Goal: Check status: Check status

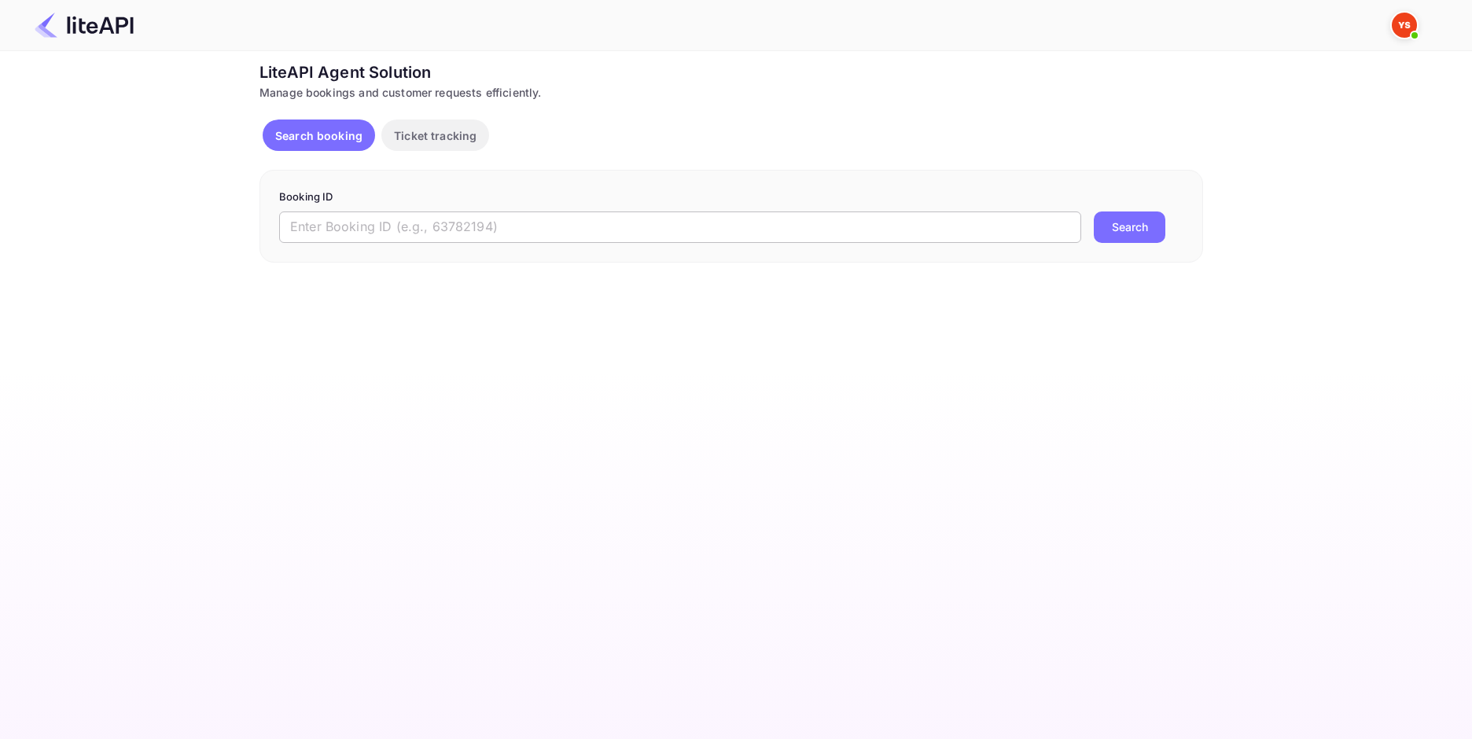
click at [542, 222] on input "text" at bounding box center [680, 226] width 802 height 31
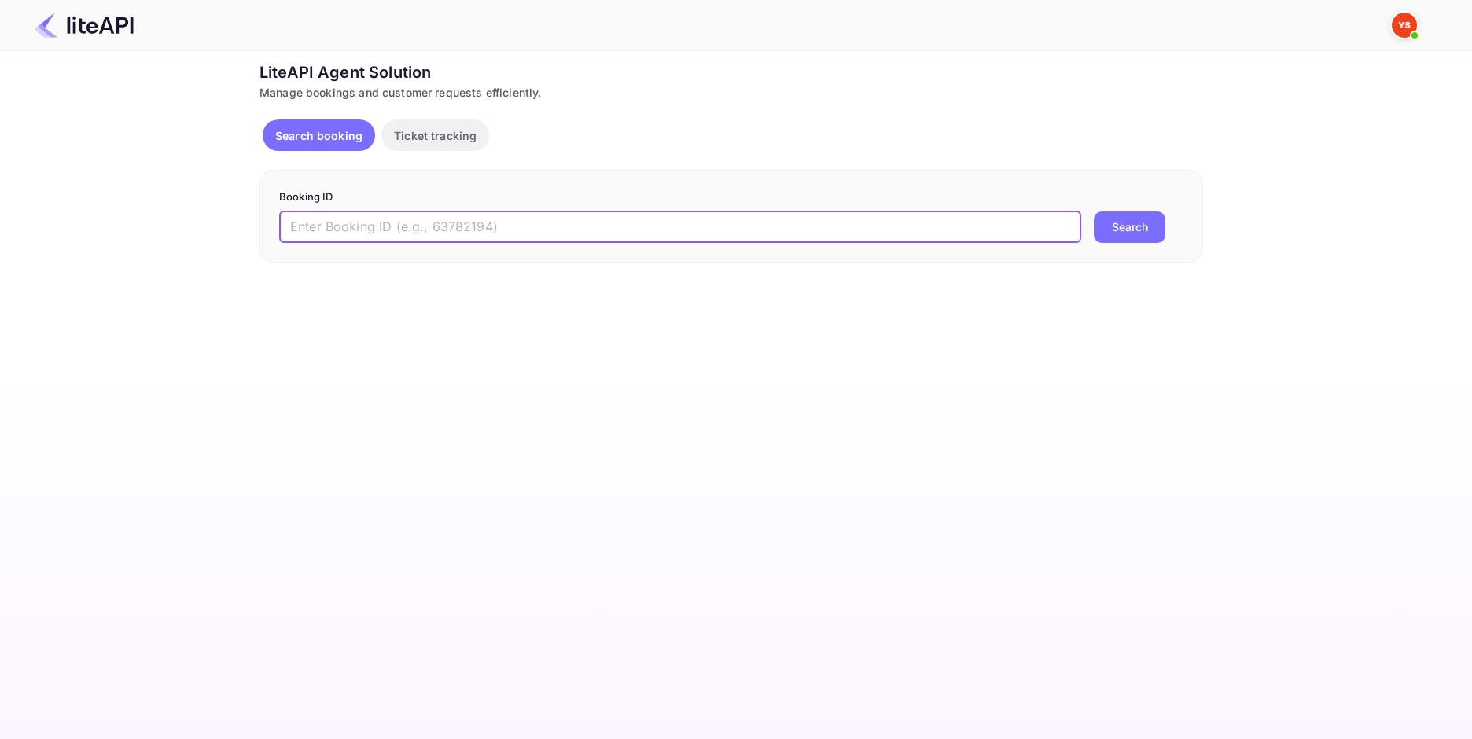
paste input "9093683"
type input "9093683"
click at [1126, 230] on button "Search" at bounding box center [1130, 226] width 72 height 31
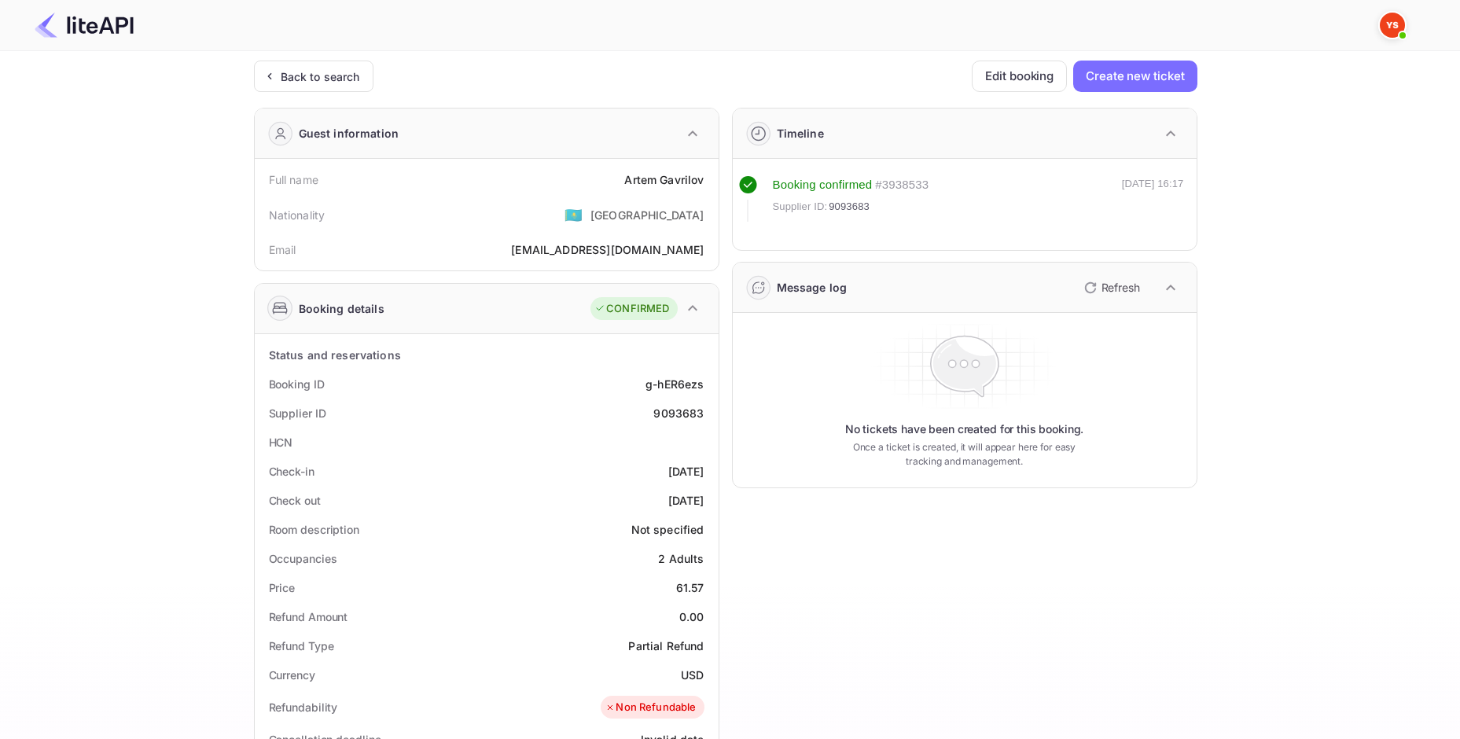
click at [689, 591] on div "61.57" at bounding box center [690, 587] width 28 height 17
copy div "61.57"
click at [689, 667] on div "USD" at bounding box center [692, 675] width 23 height 17
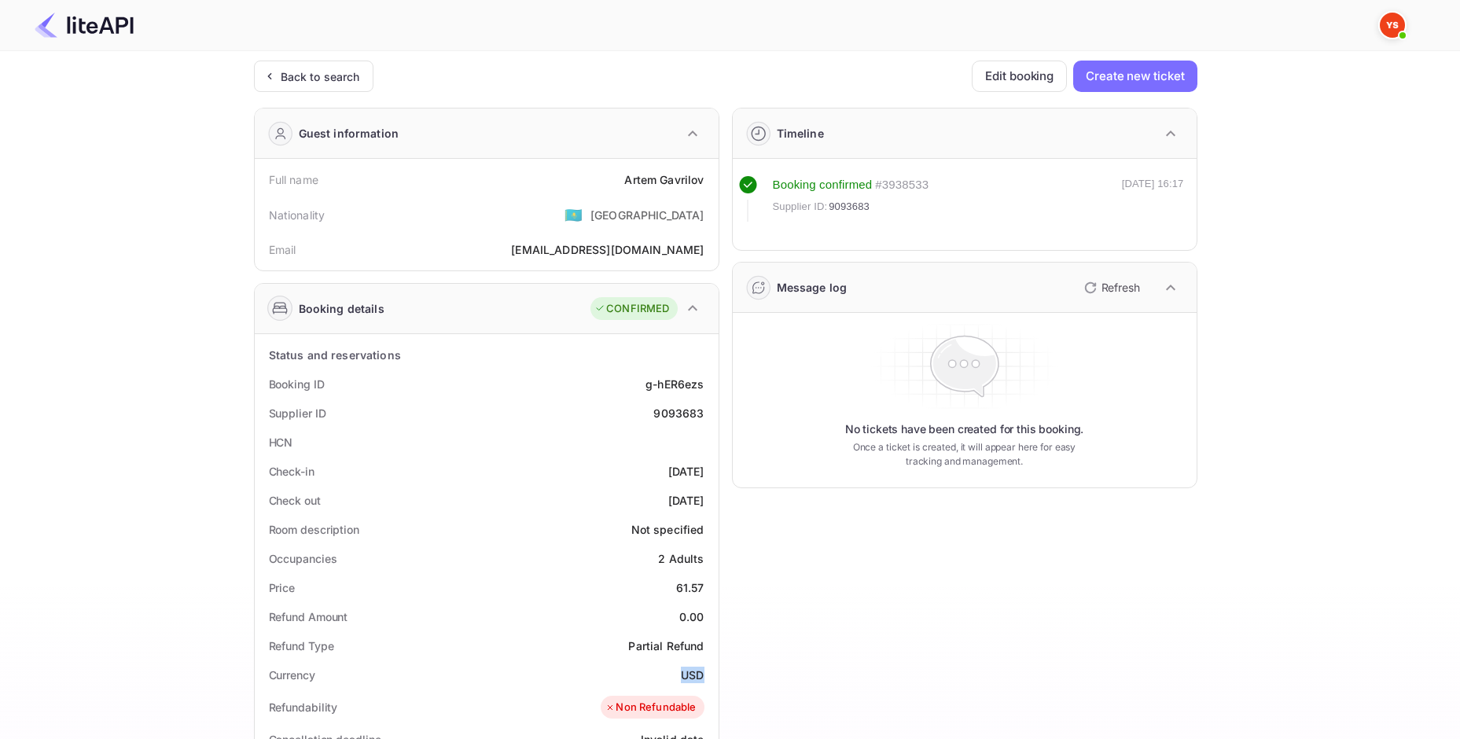
copy div "USD"
